Goal: Information Seeking & Learning: Stay updated

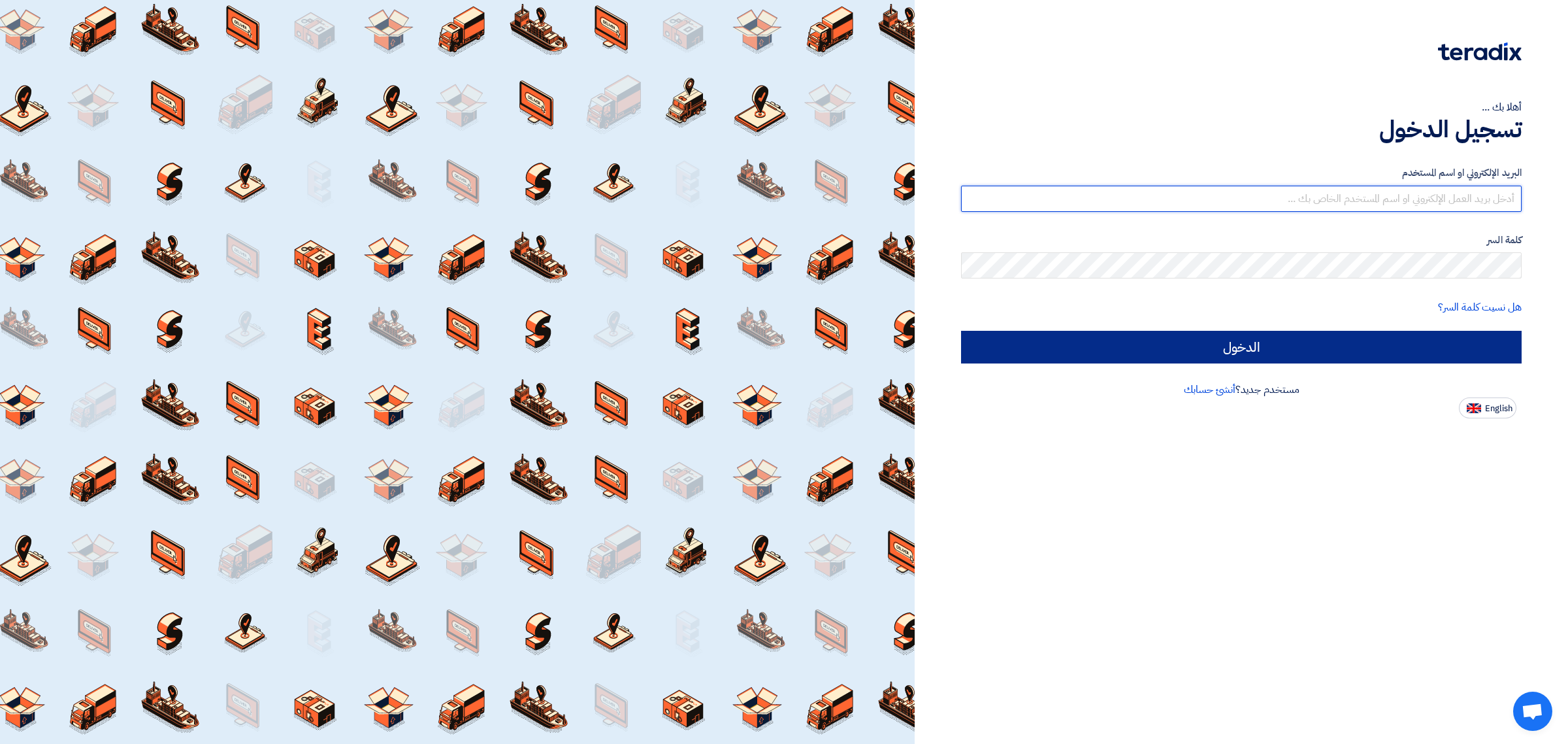
type input "[EMAIL_ADDRESS][DOMAIN_NAME]"
click at [1249, 358] on input "الدخول" at bounding box center [1241, 346] width 560 height 33
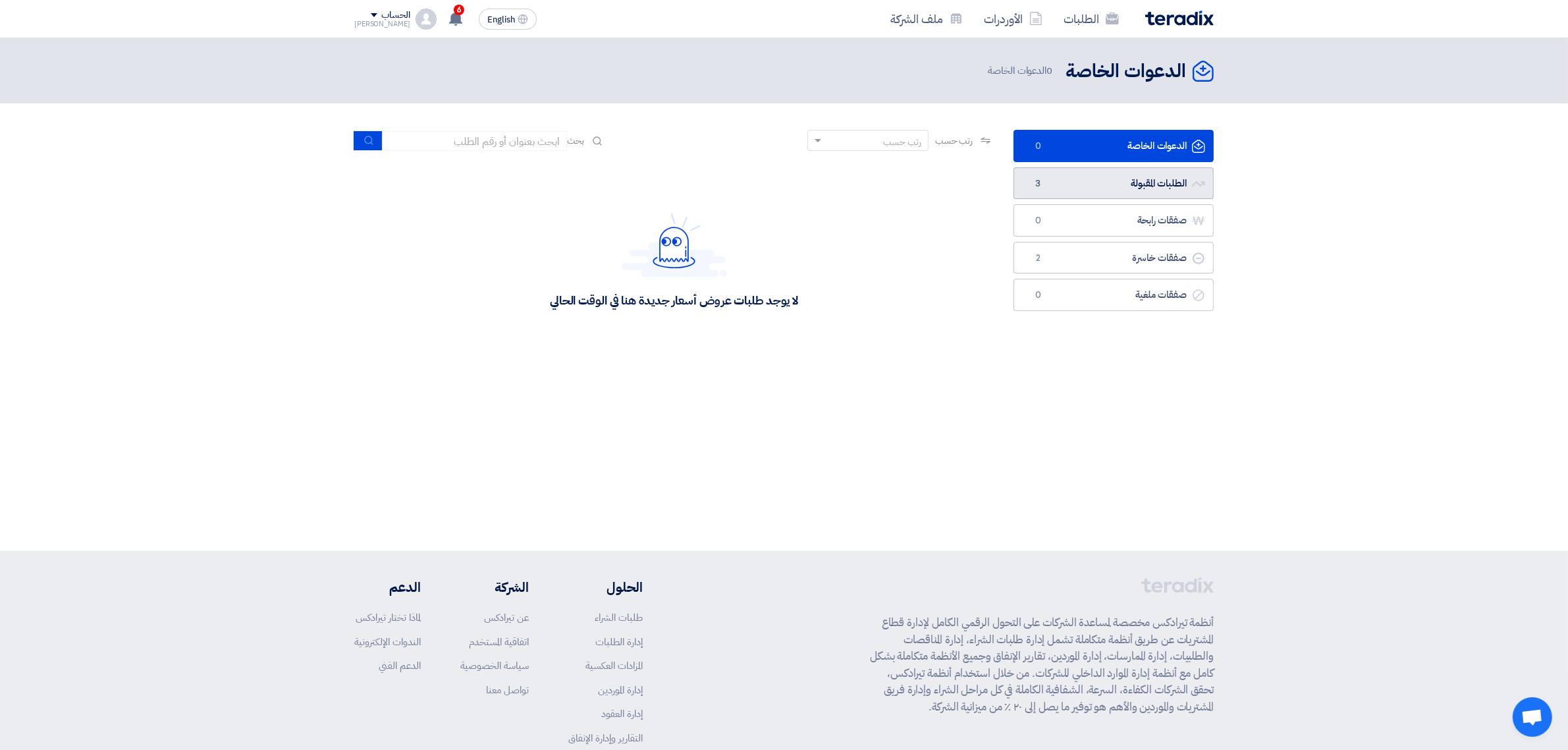
click at [1075, 185] on link "الطلبات المقبولة الطلبات المقبولة 3" at bounding box center [1113, 183] width 200 height 32
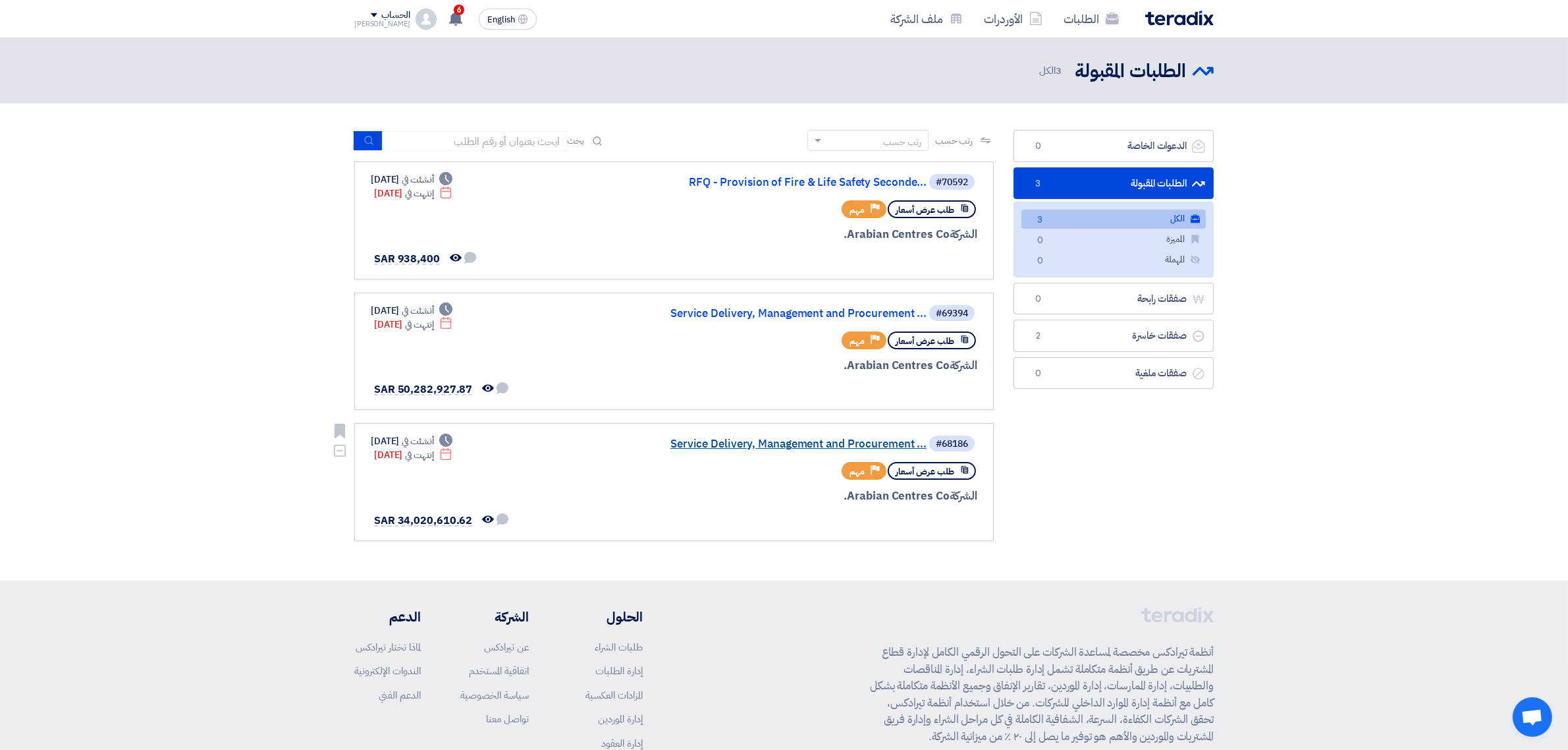
click at [735, 438] on link "Service Delivery, Management and Procurement ..." at bounding box center [795, 444] width 264 height 12
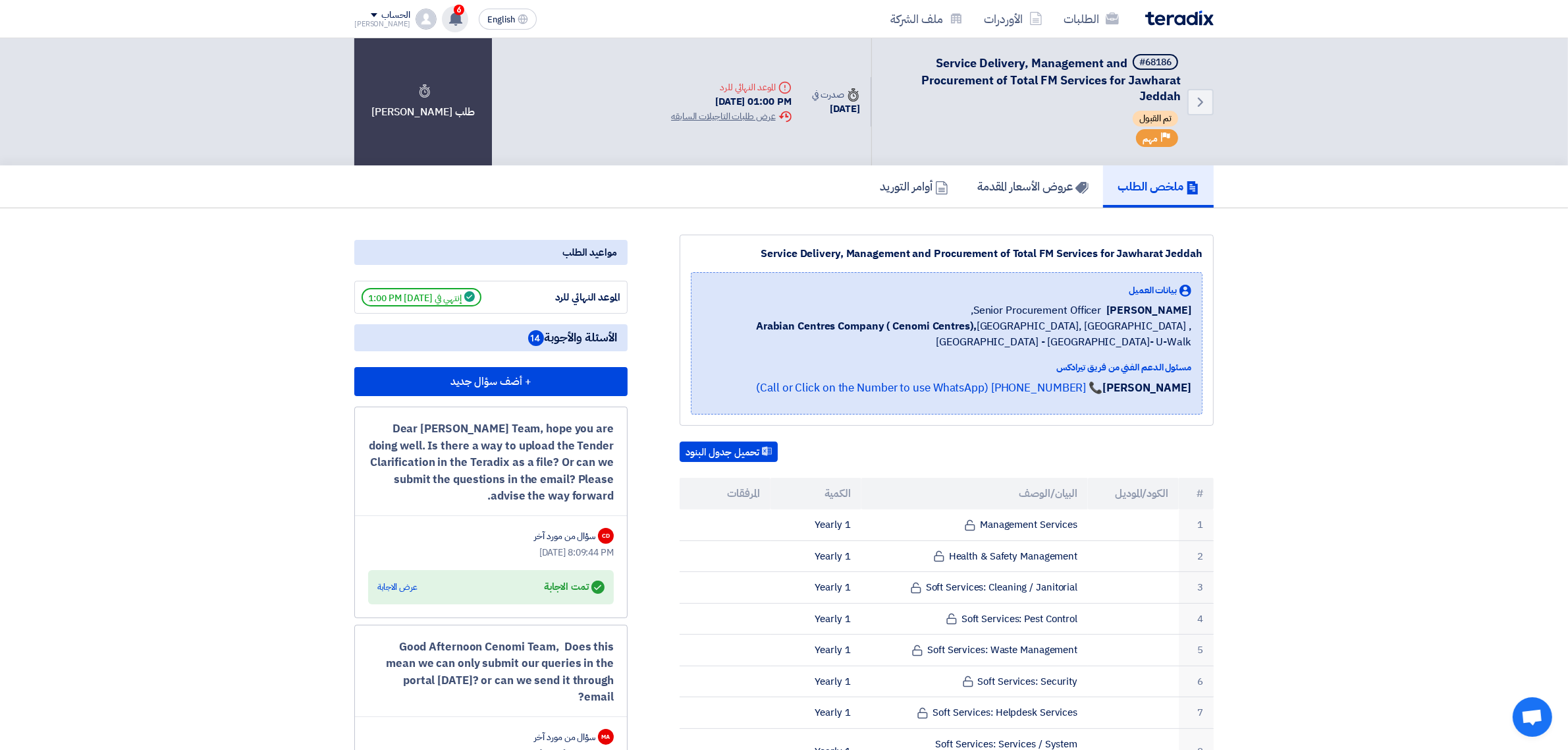
click at [449, 20] on icon at bounding box center [455, 18] width 14 height 14
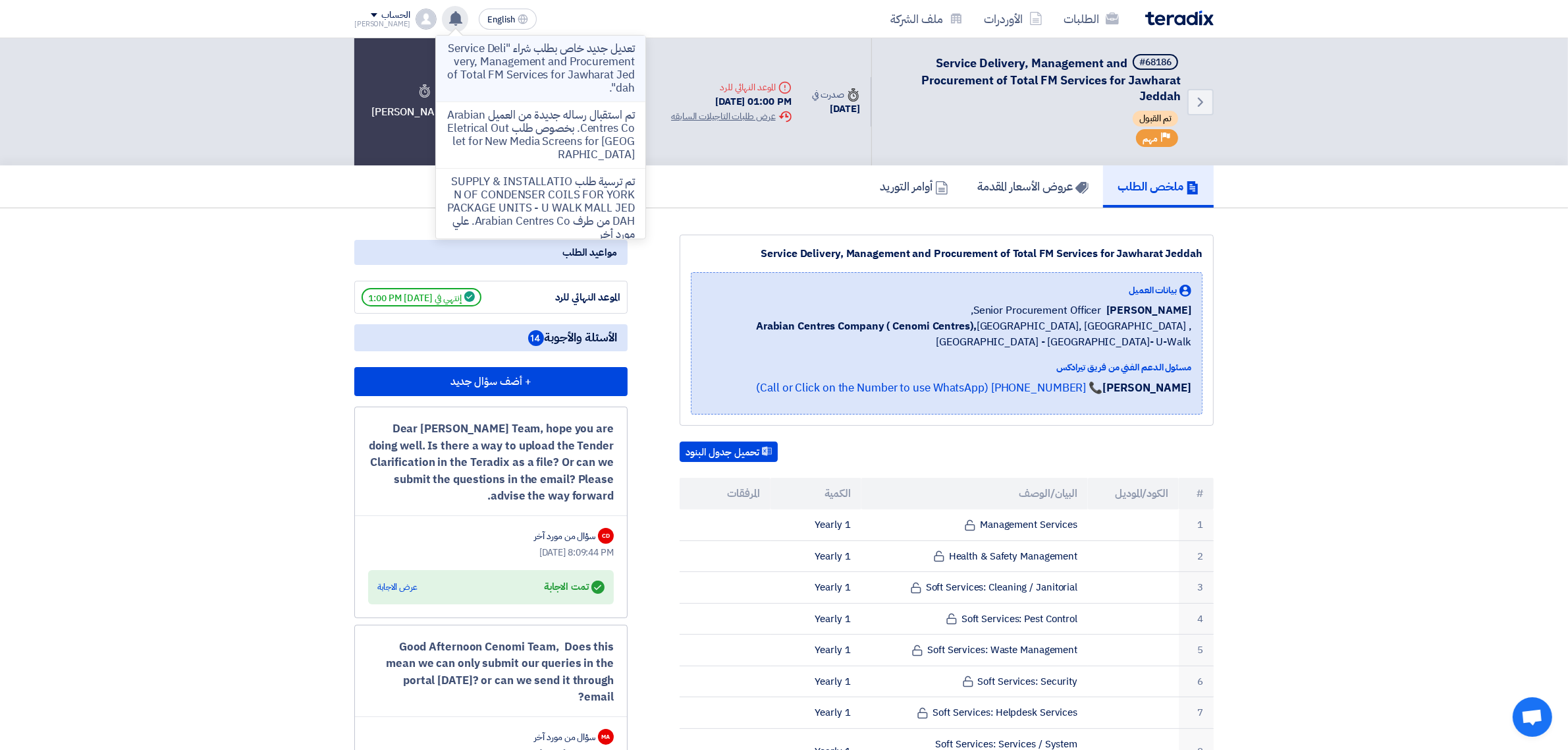
click at [578, 71] on p "تعديل جديد خاص بطلب شراء "Service Delivery, Management and Procurement of Total…" at bounding box center [540, 69] width 189 height 53
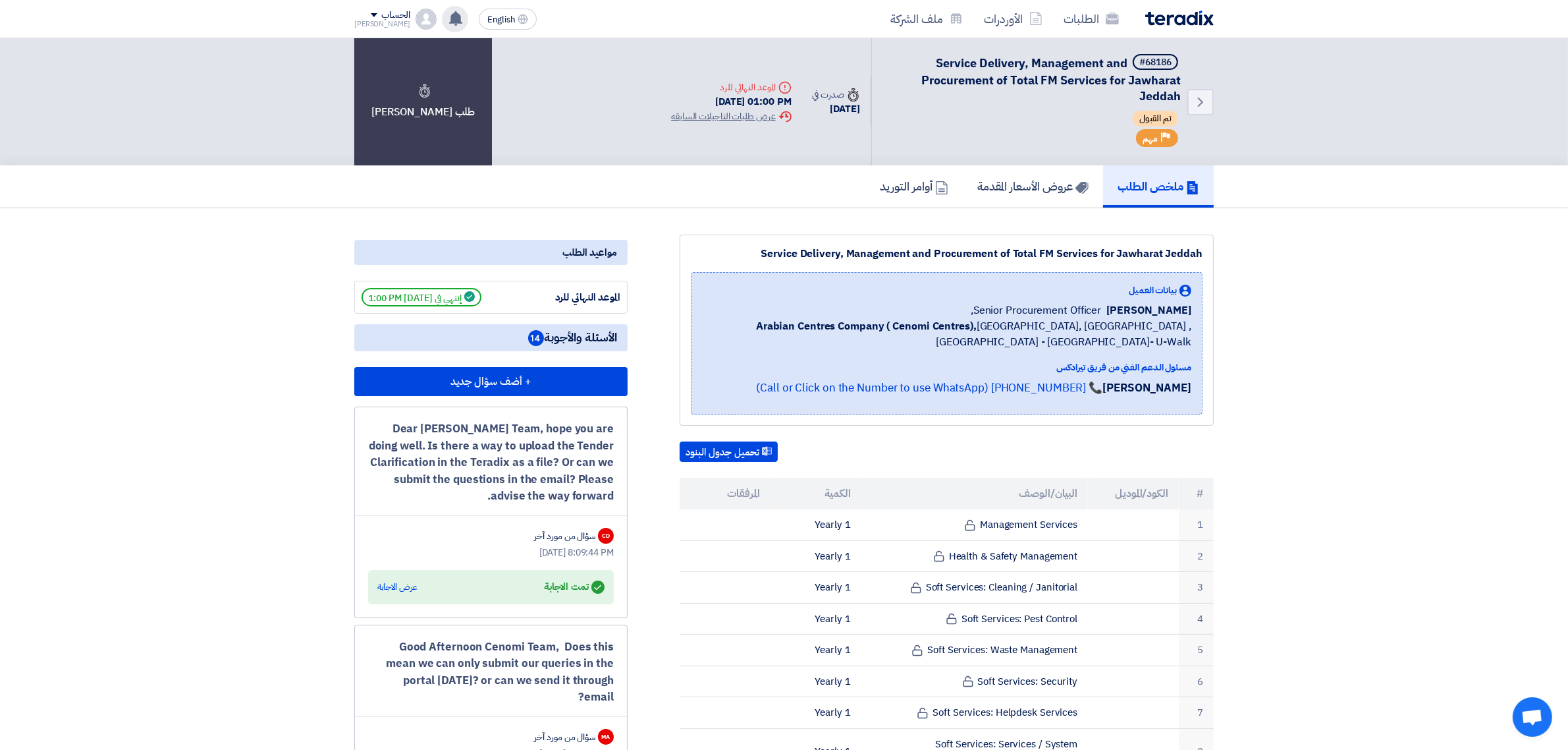
click at [449, 11] on use at bounding box center [456, 18] width 13 height 14
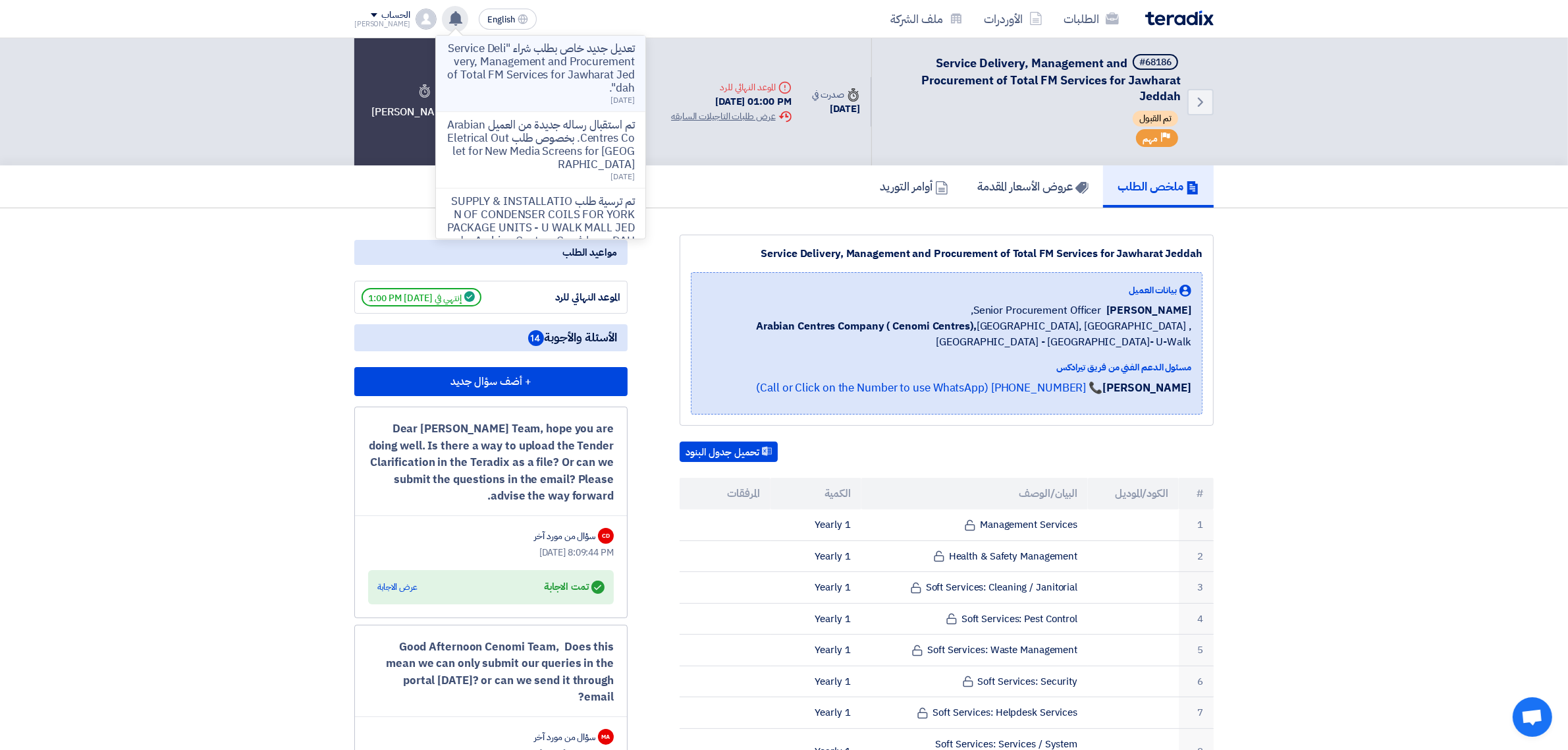
click at [593, 74] on p "تعديل جديد خاص بطلب شراء "Service Delivery, Management and Procurement of Total…" at bounding box center [540, 69] width 189 height 53
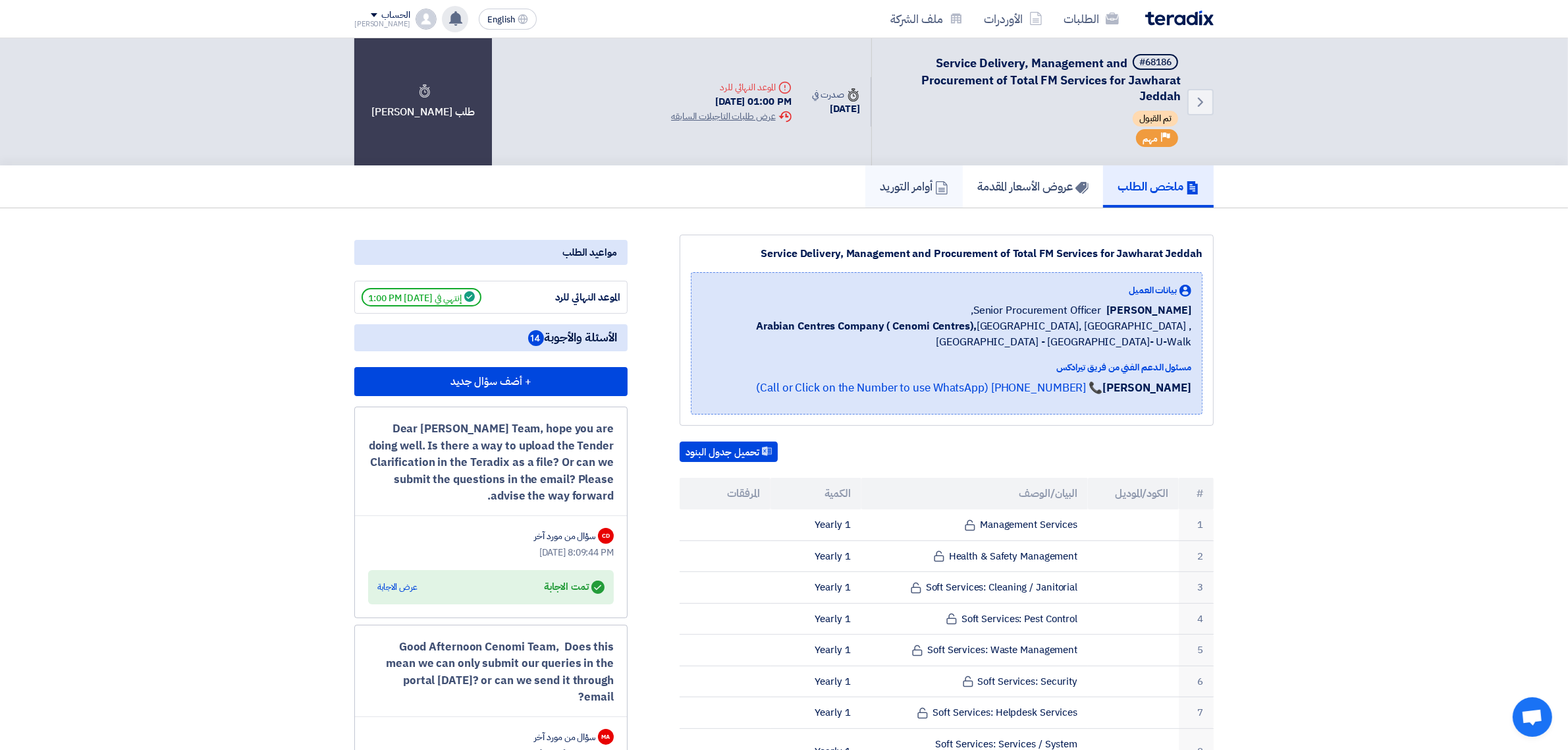
click at [909, 185] on h5 "أوامر التوريد" at bounding box center [914, 186] width 69 height 15
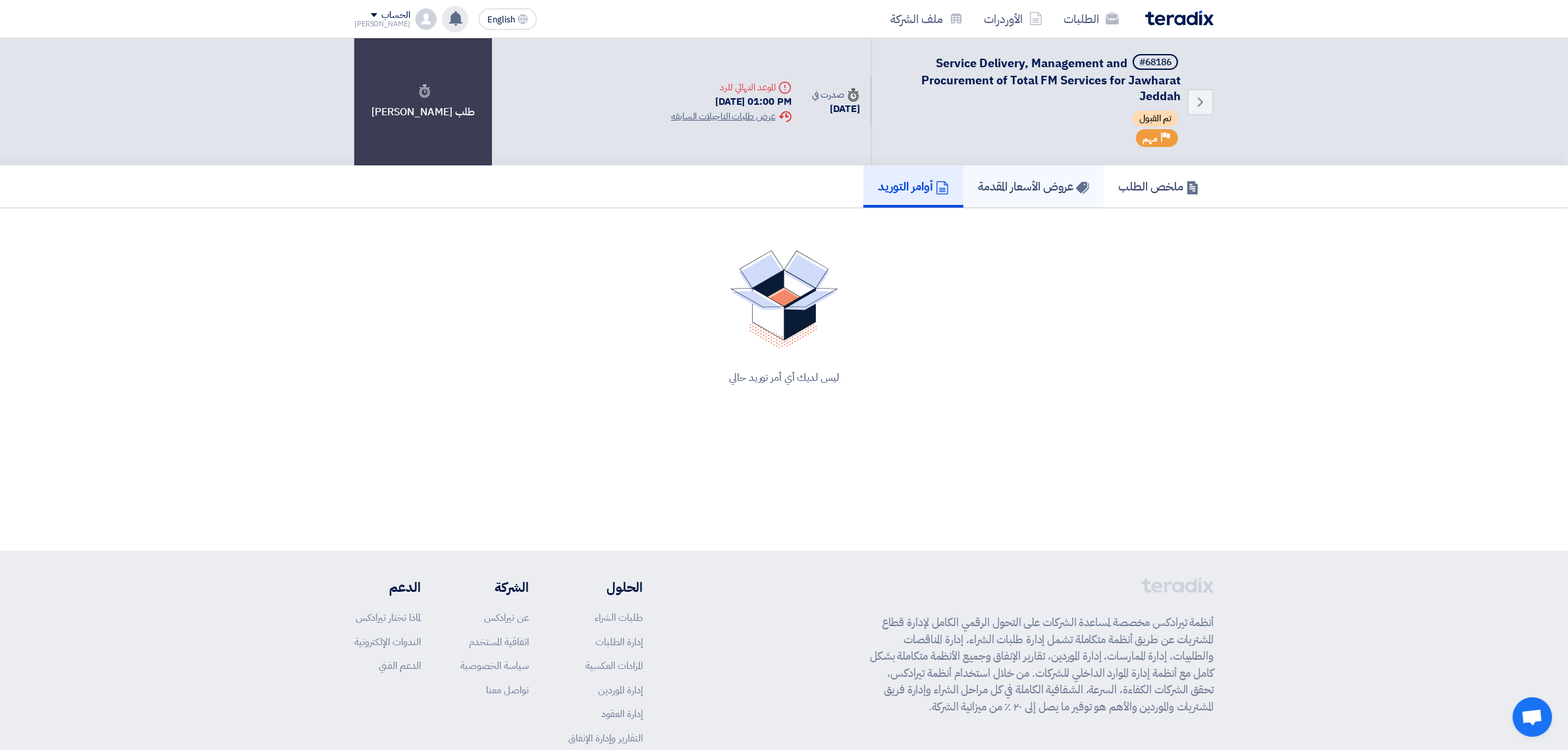
click at [1025, 185] on h5 "عروض الأسعار المقدمة" at bounding box center [1033, 186] width 112 height 15
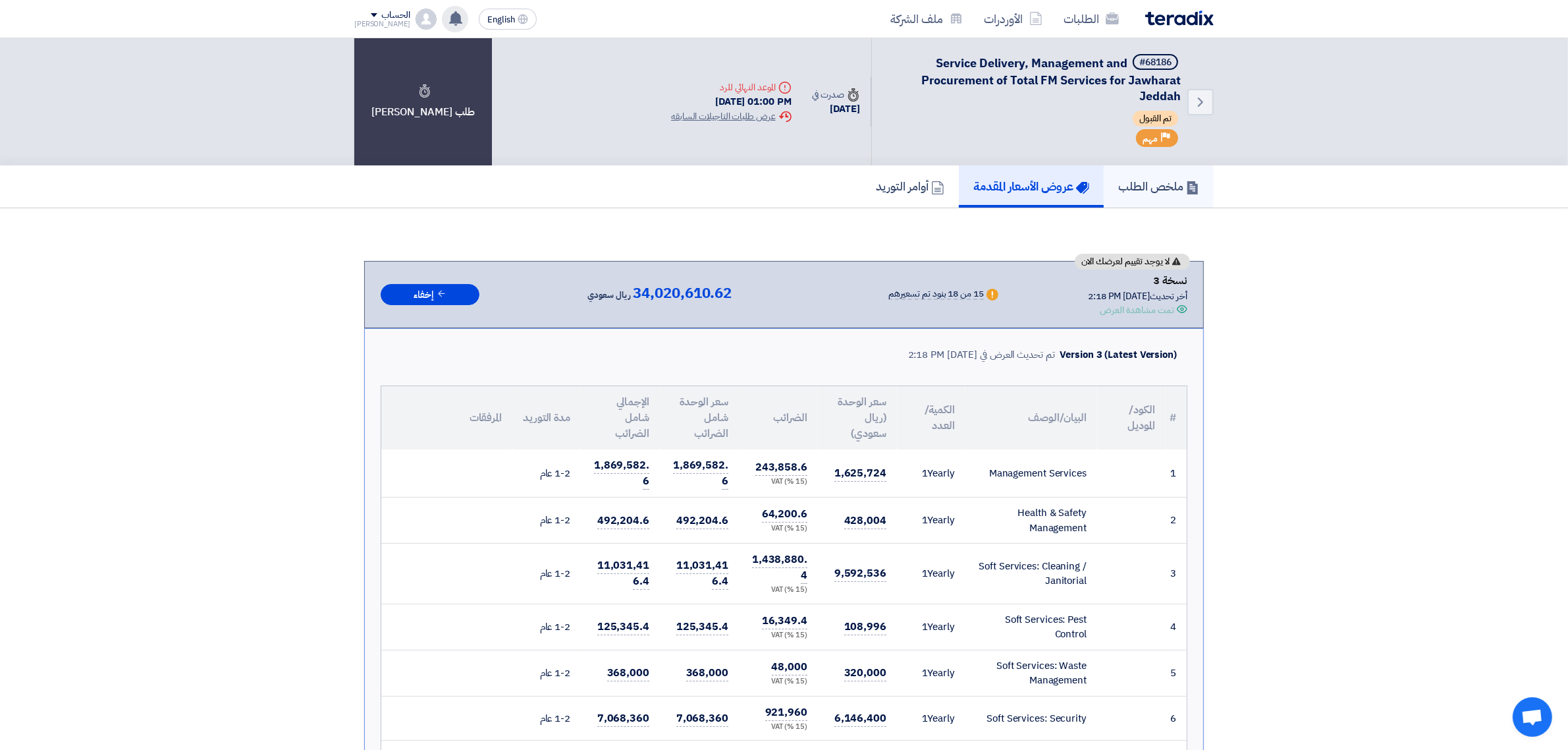
click at [1140, 186] on h5 "ملخص الطلب" at bounding box center [1159, 186] width 81 height 15
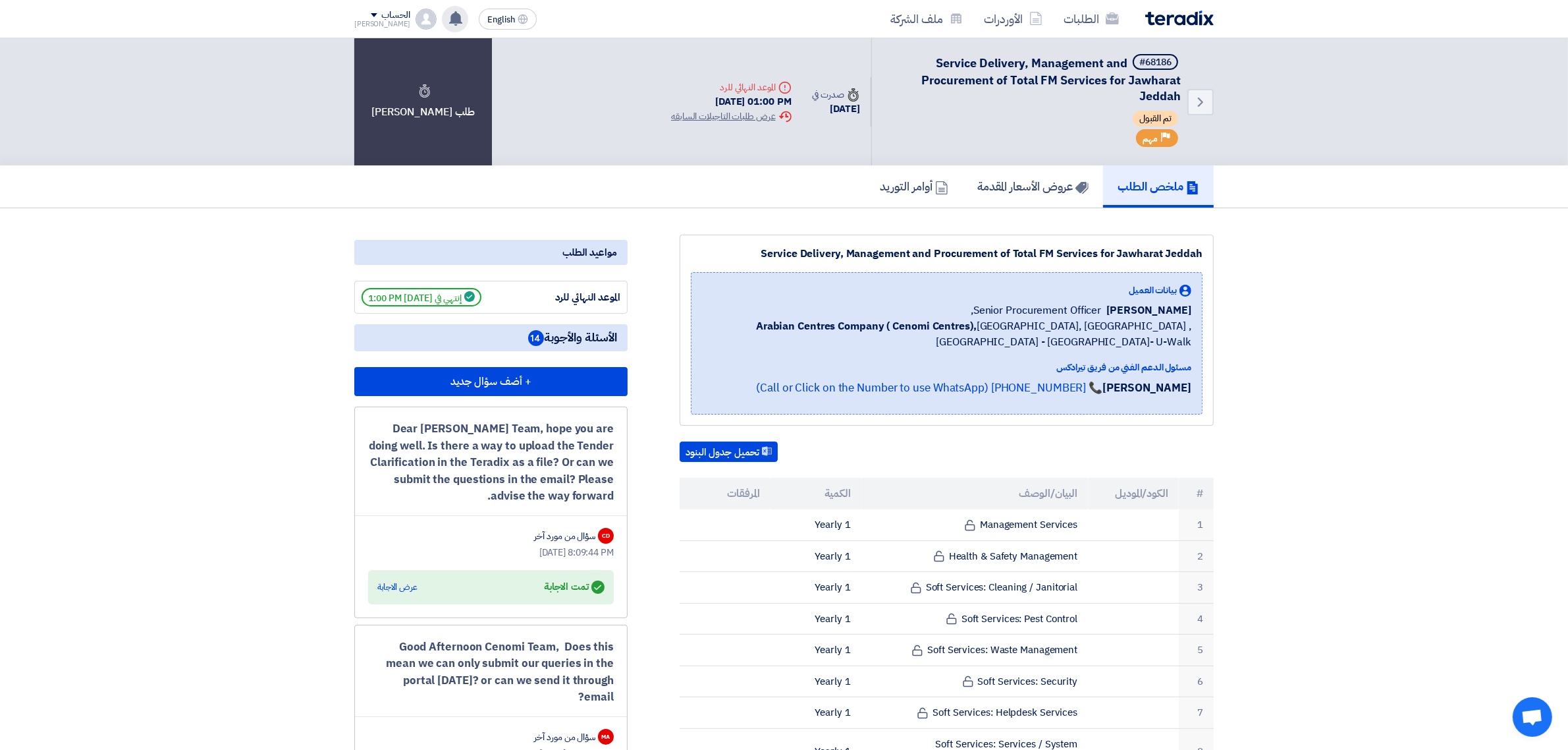
click at [449, 15] on use at bounding box center [456, 18] width 13 height 14
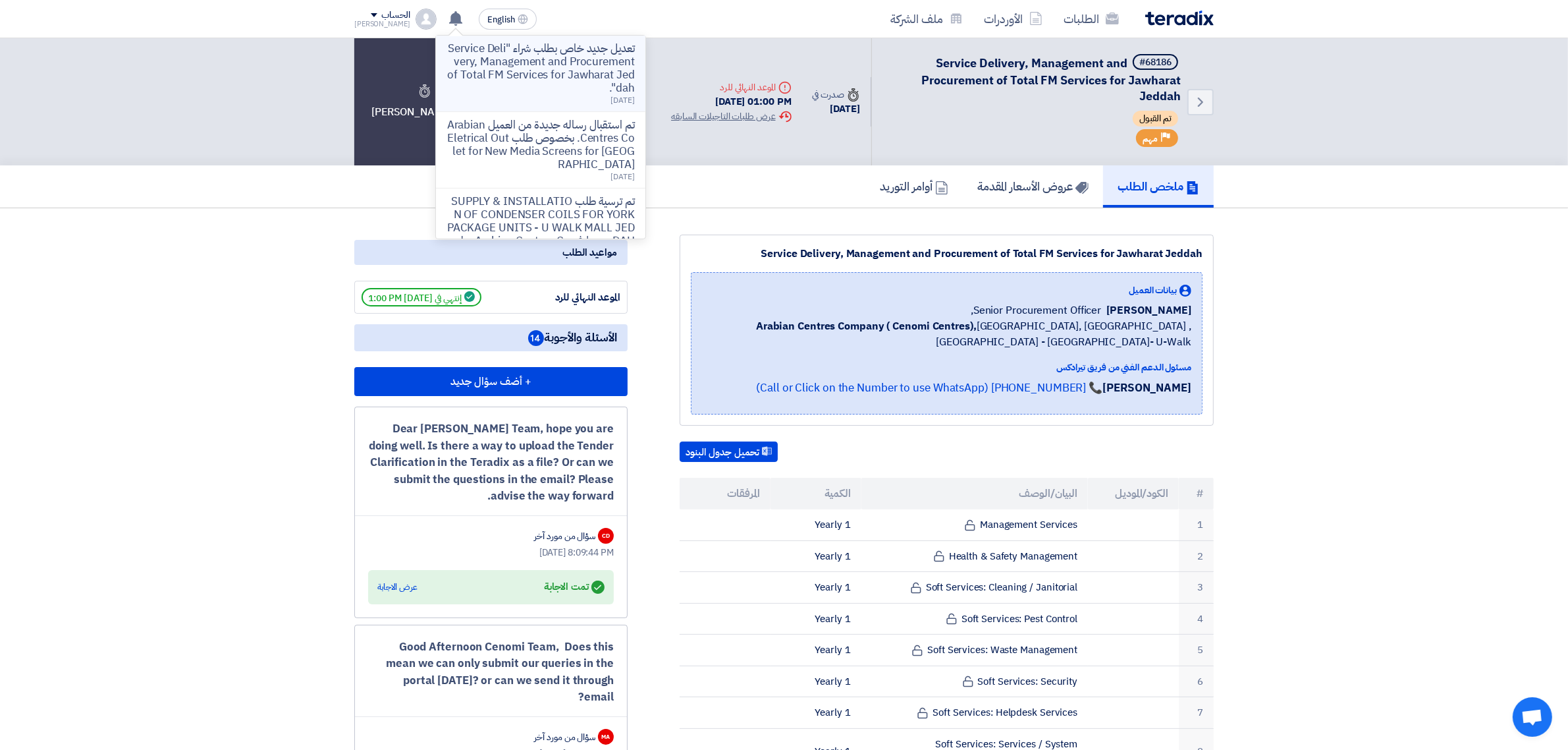
click at [586, 69] on p "تعديل جديد خاص بطلب شراء "Service Delivery, Management and Procurement of Total…" at bounding box center [540, 69] width 189 height 53
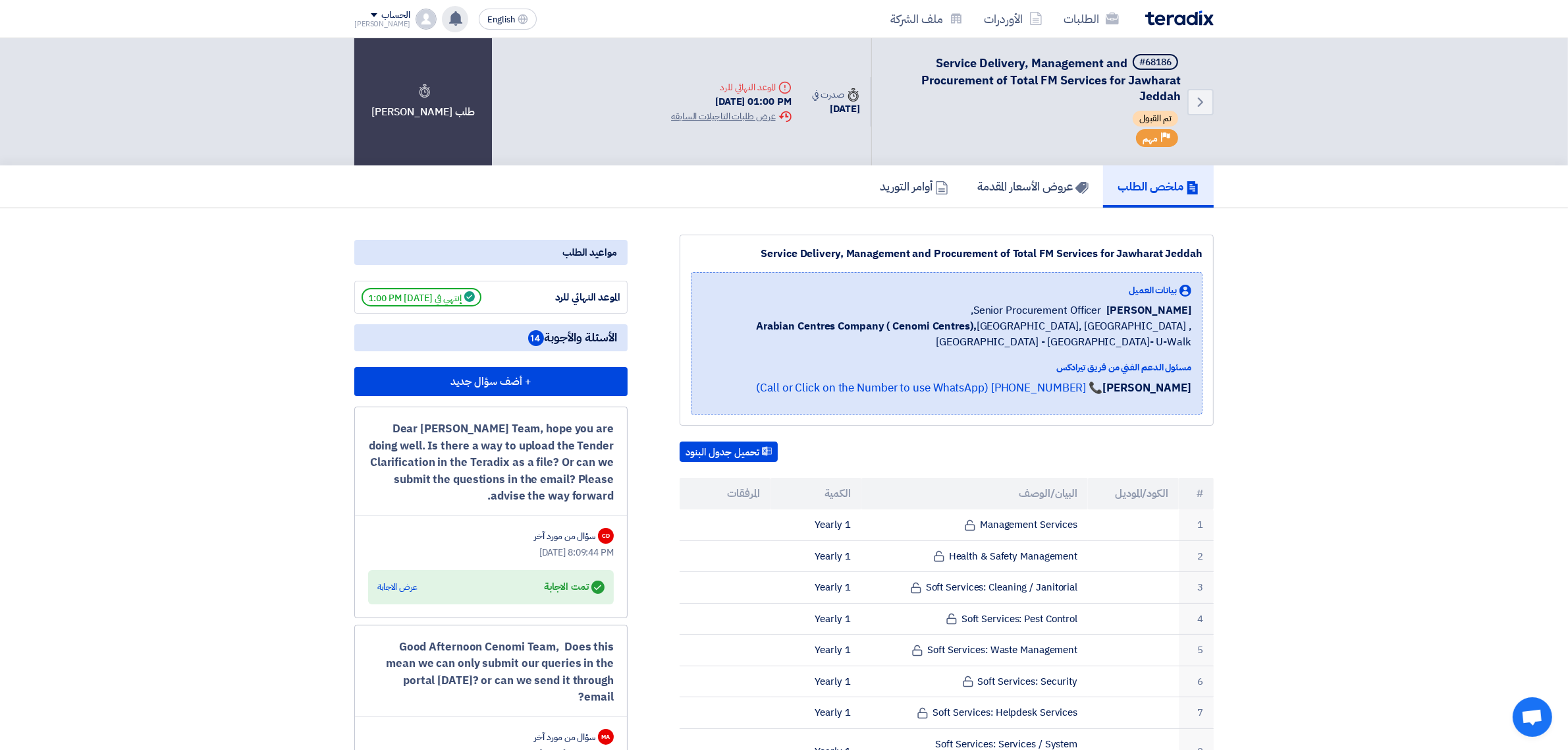
click at [449, 20] on use at bounding box center [456, 18] width 13 height 14
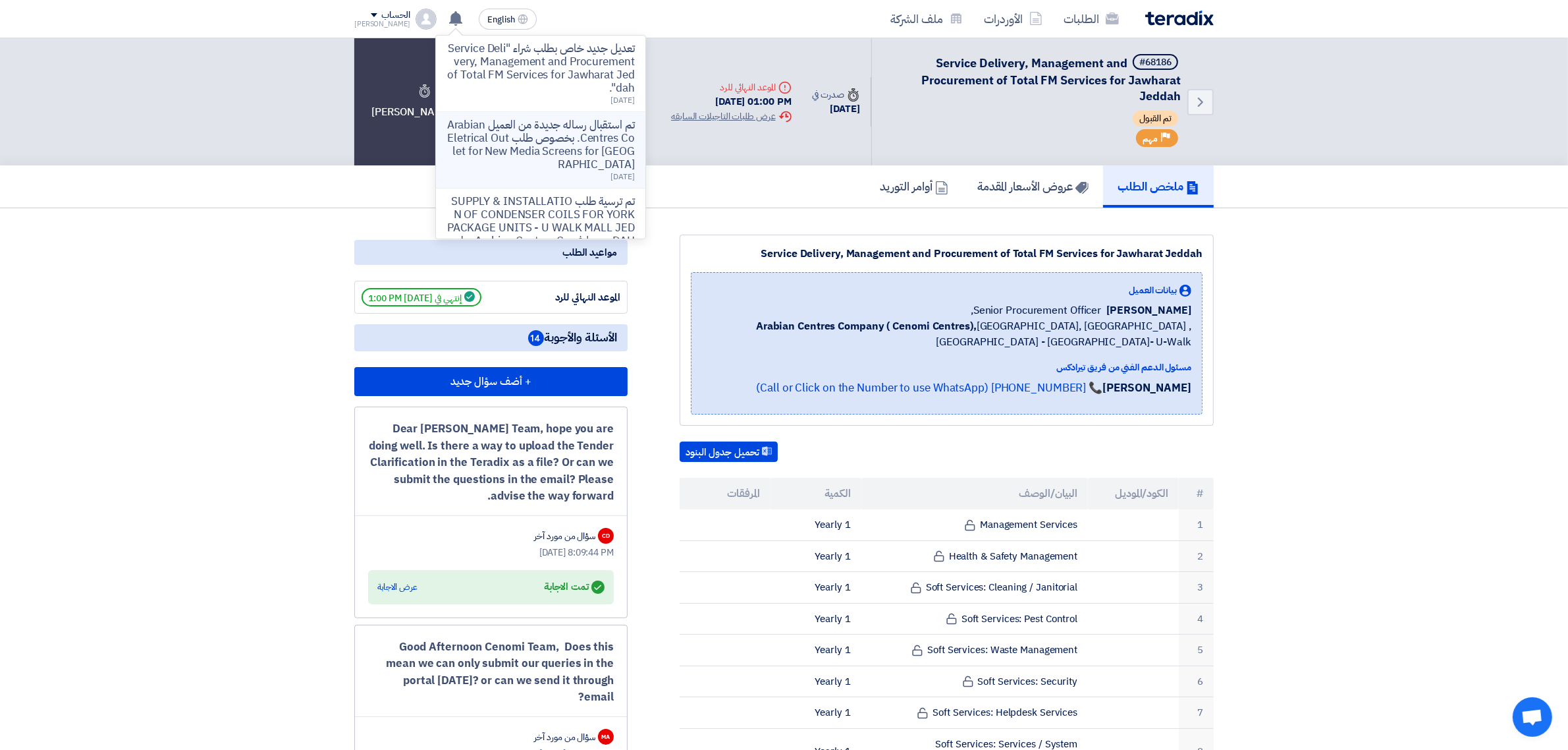
click at [575, 158] on p "تم استقبال رساله جديدة من العميل Arabian Centres Co. بخصوص طلب Eletrical Outlet…" at bounding box center [540, 145] width 189 height 53
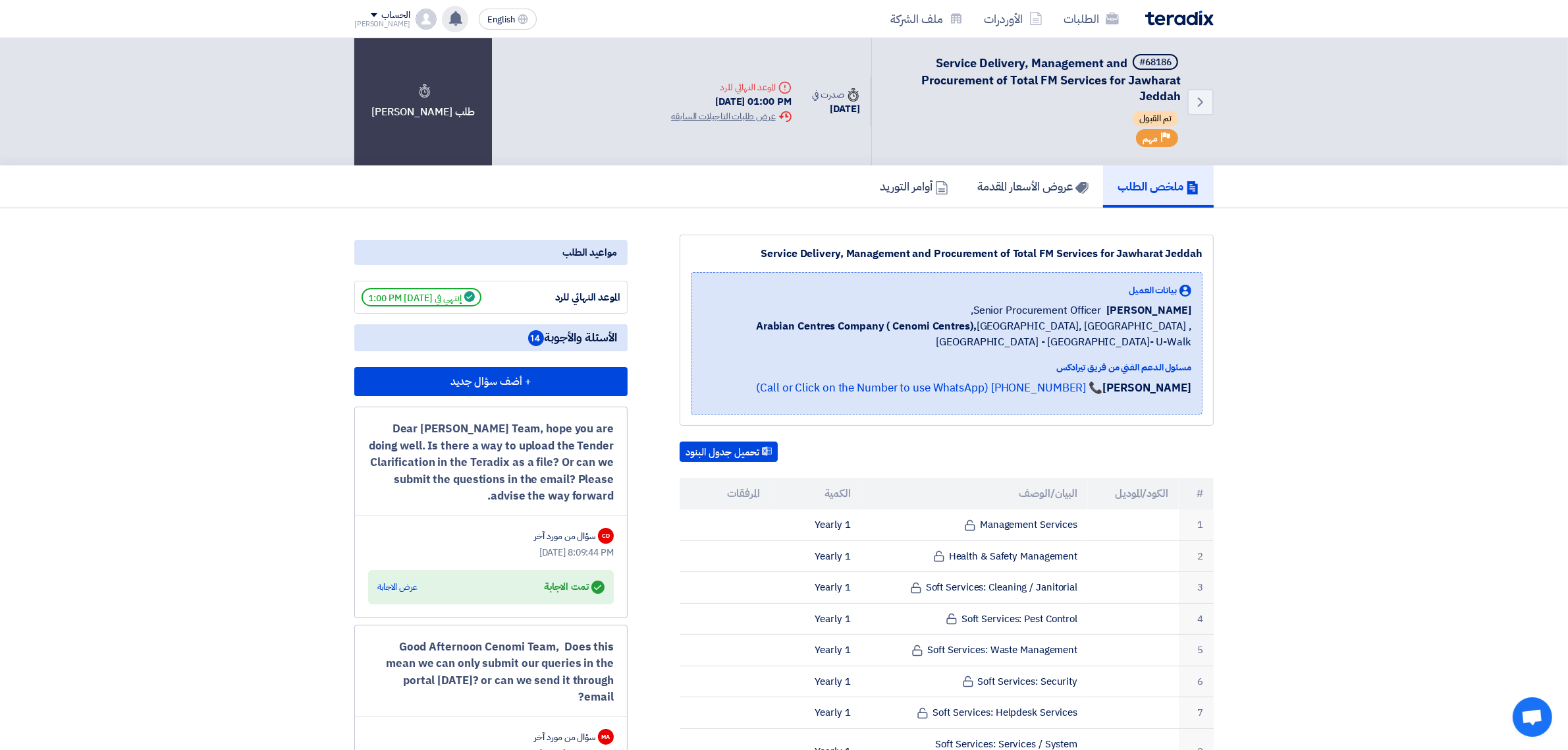
click at [449, 14] on icon at bounding box center [455, 18] width 14 height 14
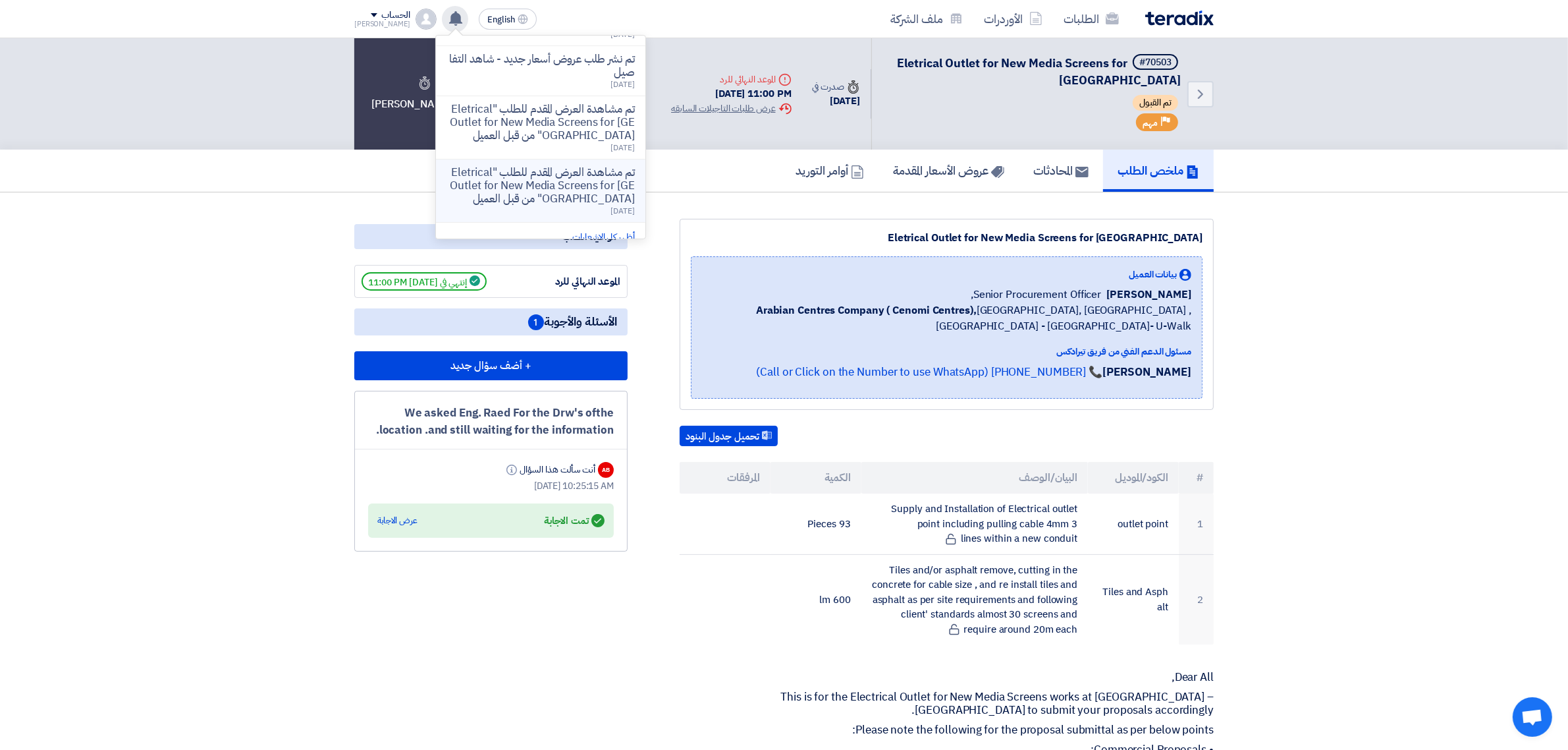
scroll to position [554, 0]
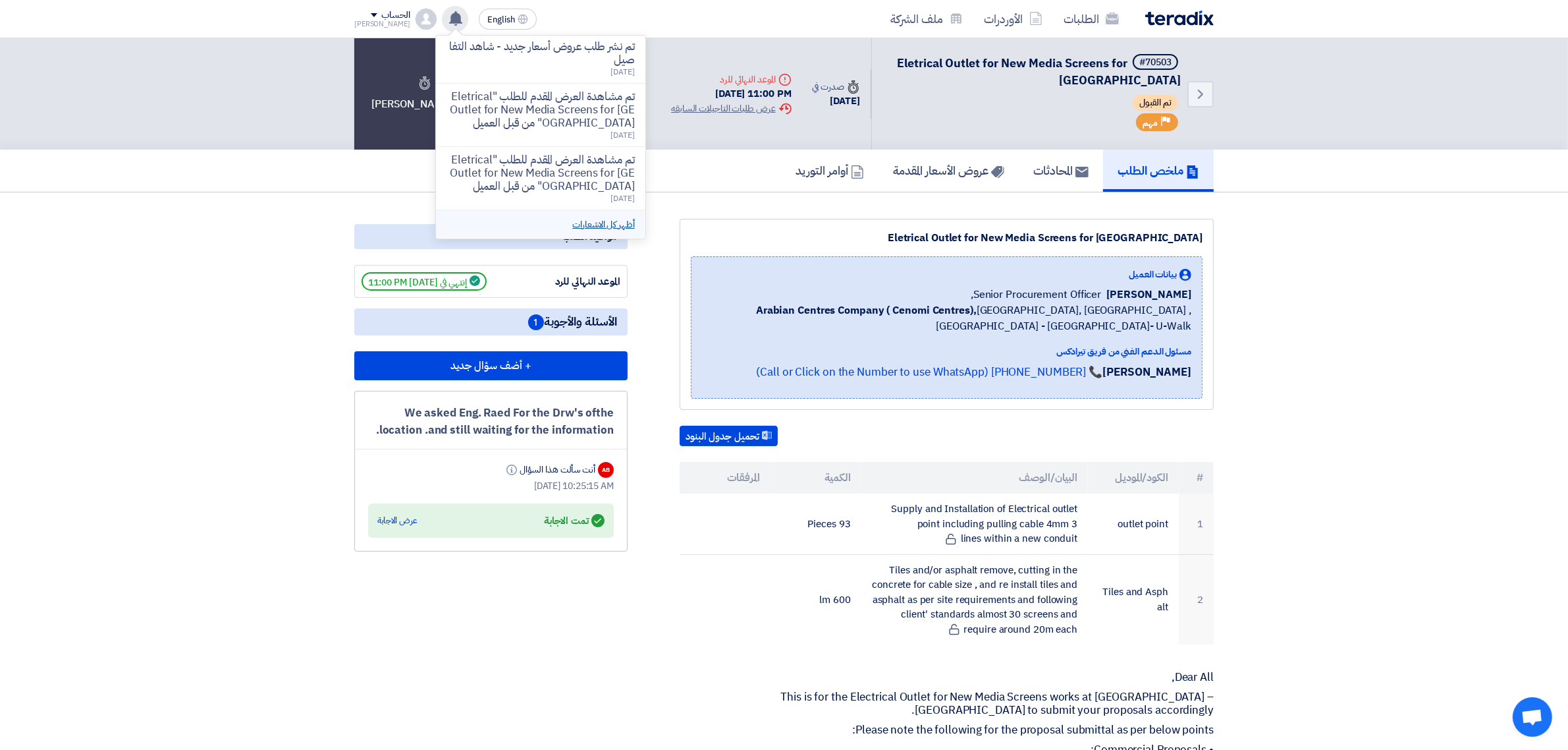
click at [586, 219] on link "أظهر كل الاشعارات" at bounding box center [603, 224] width 62 height 14
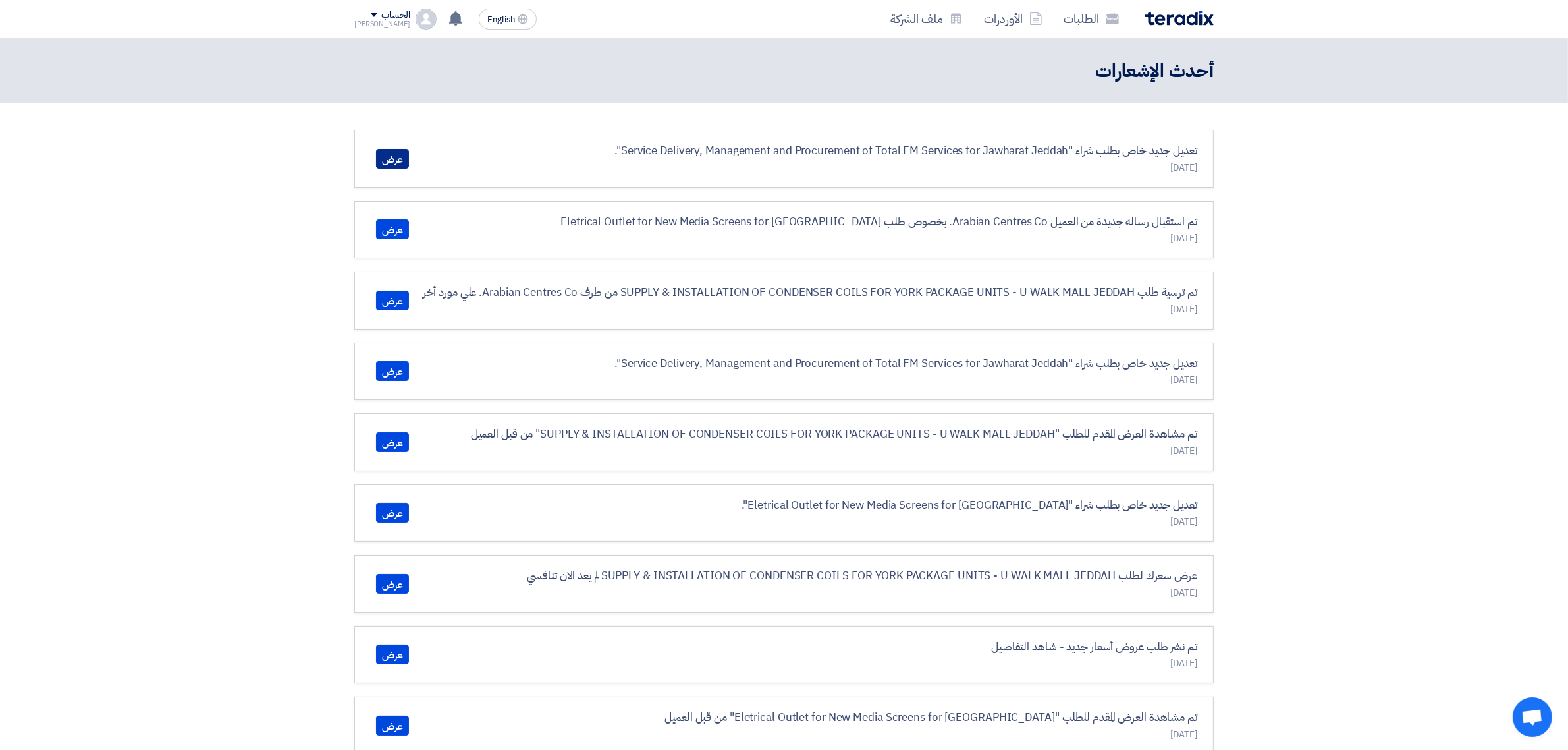
click at [397, 156] on link "عرض" at bounding box center [392, 159] width 33 height 20
